Goal: Check status

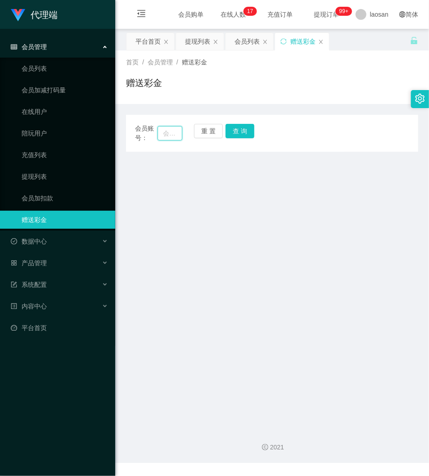
click at [168, 135] on input "text" at bounding box center [170, 133] width 25 height 14
paste input "Helen123"
type input "Helen123"
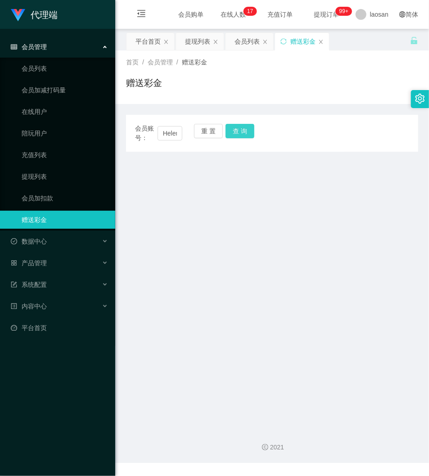
click at [236, 134] on button "查 询" at bounding box center [240, 131] width 29 height 14
click at [236, 134] on div "重 置 查 询" at bounding box center [217, 133] width 47 height 19
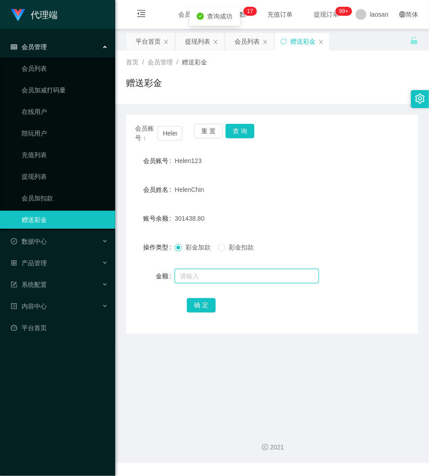
click at [198, 272] on input "text" at bounding box center [247, 276] width 144 height 14
click at [215, 277] on input "text" at bounding box center [247, 276] width 144 height 14
type input "6225"
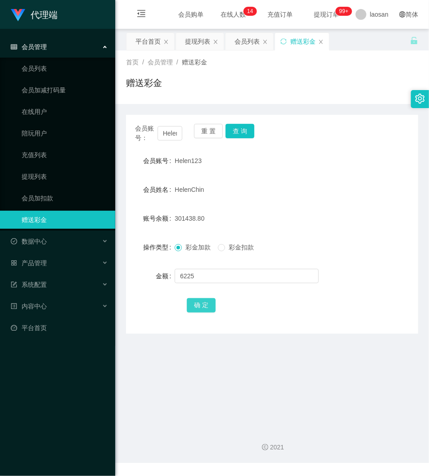
click at [207, 304] on button "确 定" at bounding box center [201, 305] width 29 height 14
